Goal: Task Accomplishment & Management: Manage account settings

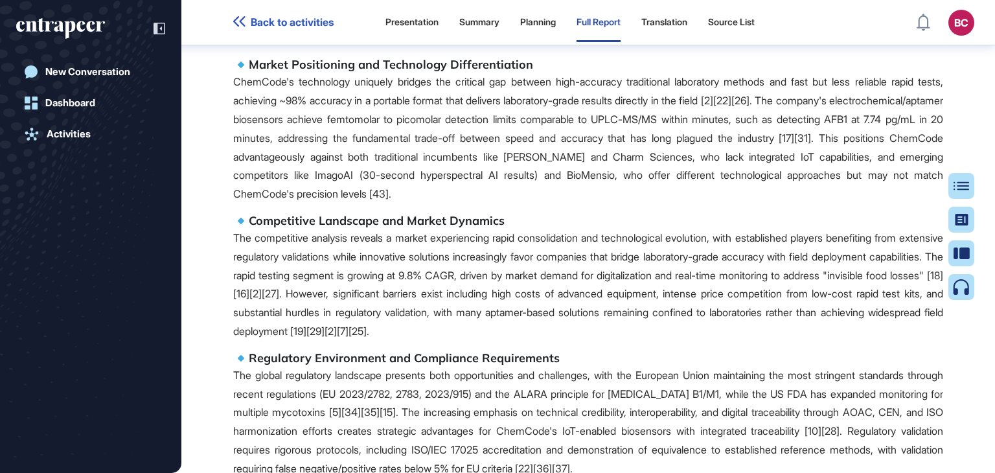
scroll to position [752, 0]
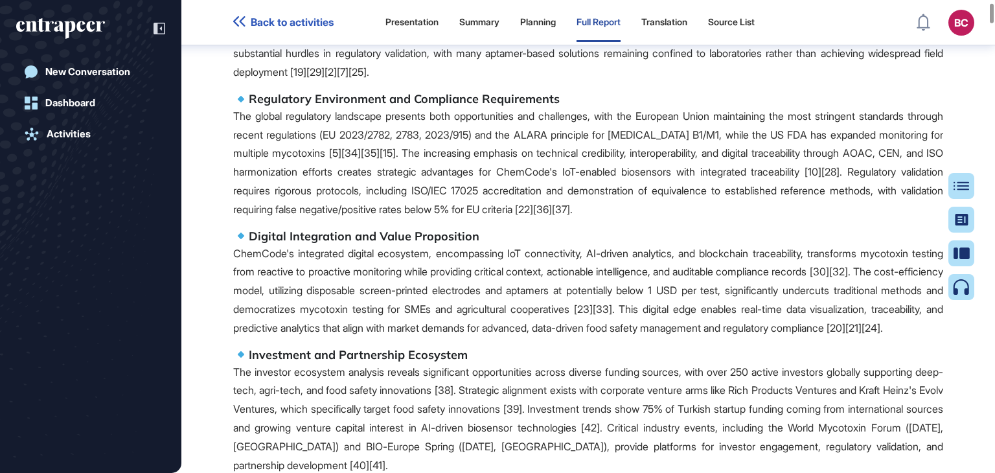
click at [994, 6] on div at bounding box center [992, 13] width 4 height 19
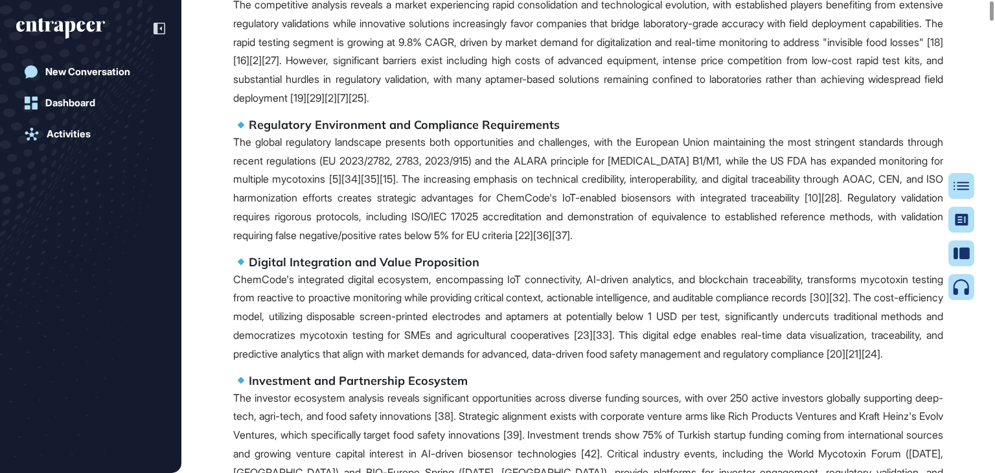
scroll to position [0, 0]
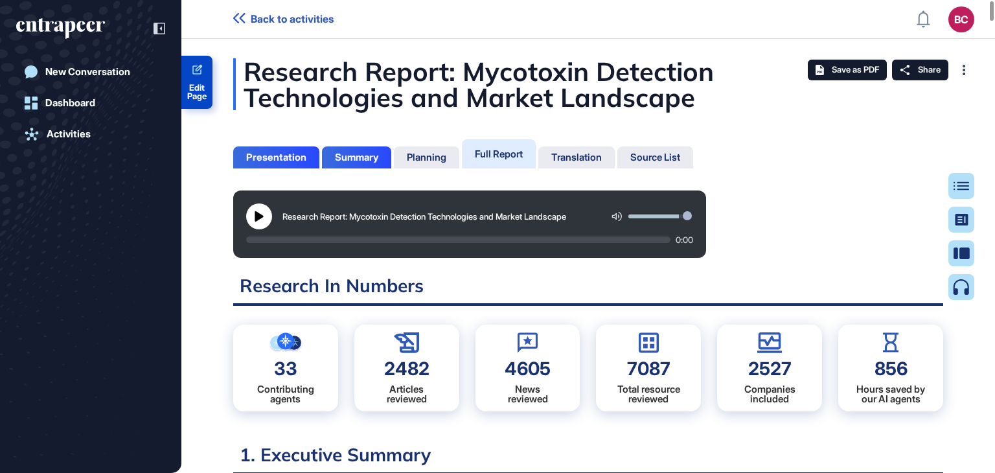
click at [207, 89] on span "Edit Page" at bounding box center [196, 92] width 31 height 17
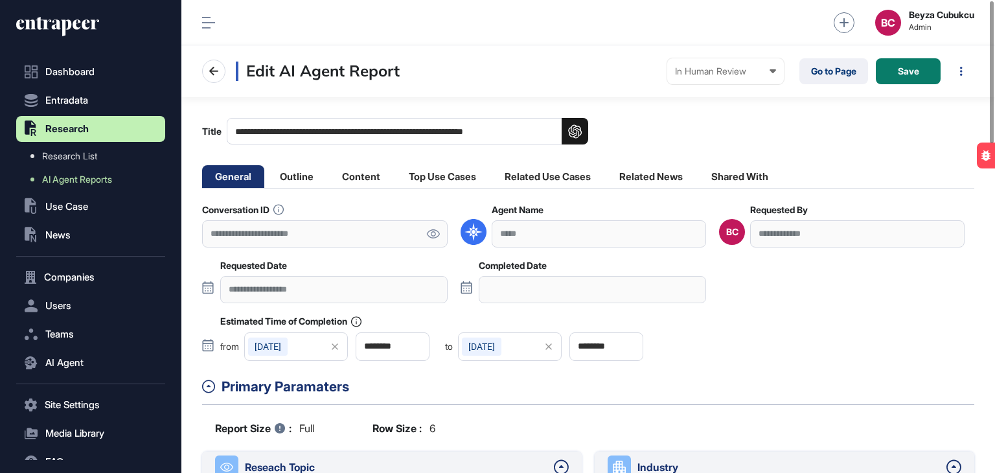
click at [434, 231] on icon at bounding box center [433, 233] width 13 height 9
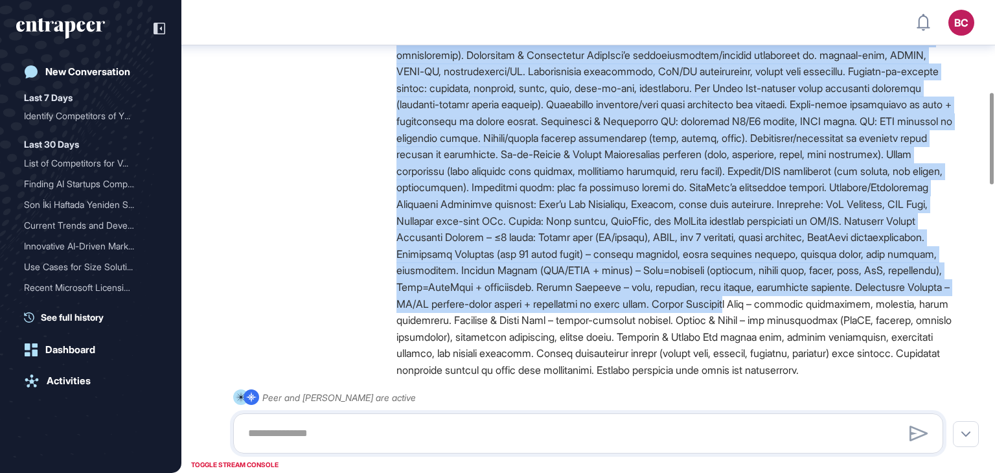
scroll to position [655, 0]
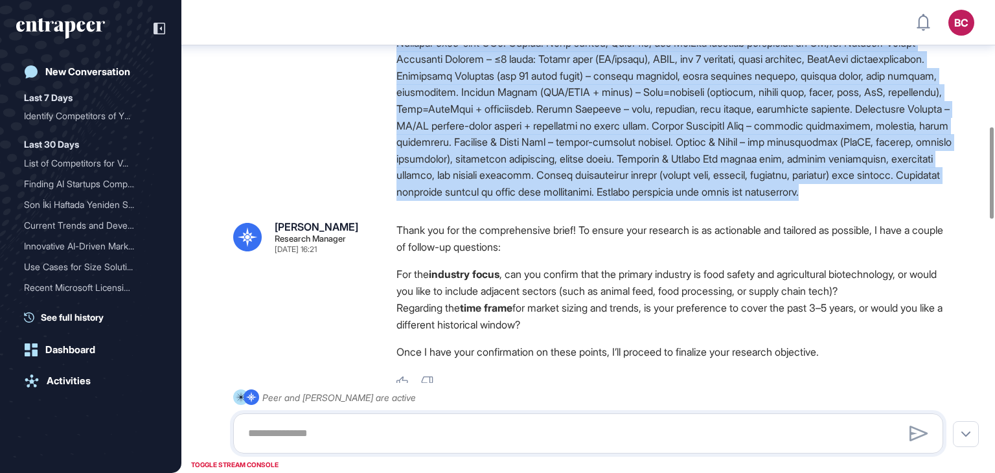
drag, startPoint x: 394, startPoint y: 161, endPoint x: 907, endPoint y: 244, distance: 519.3
copy div "ChemCode – Mycotoxin Testing Market & Competitive Intelligence (Investor & Stra…"
